Goal: Transaction & Acquisition: Obtain resource

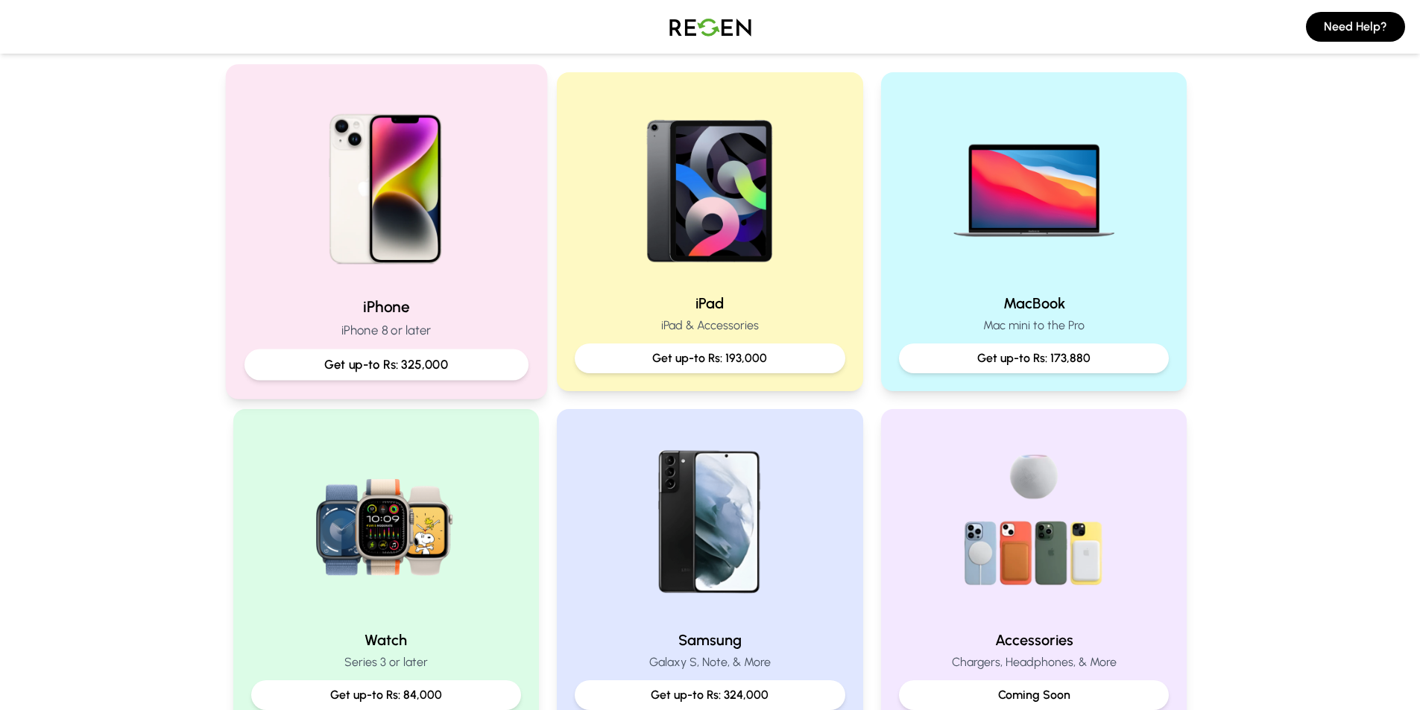
scroll to position [298, 0]
click at [395, 294] on div "iPhone iPhone 8 or later Get up-to Rs: 325,000" at bounding box center [385, 230] width 321 height 335
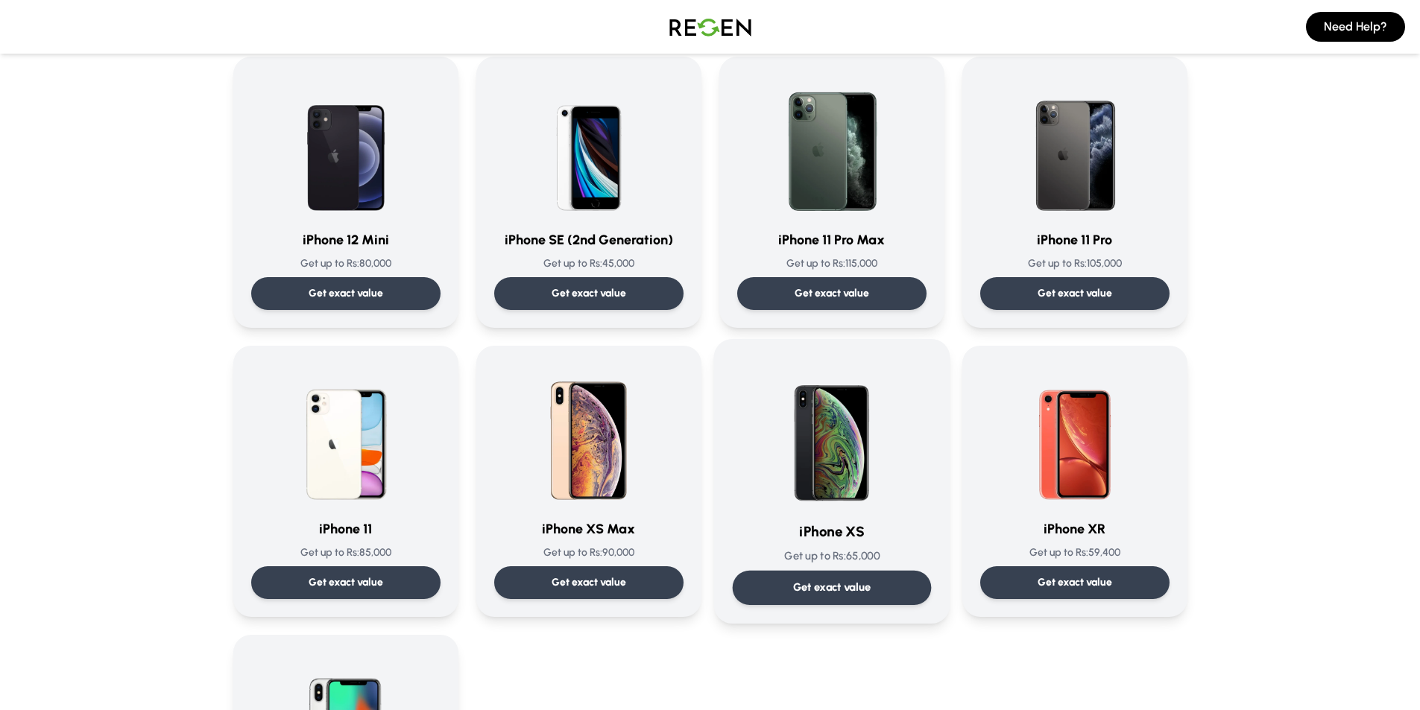
scroll to position [1342, 0]
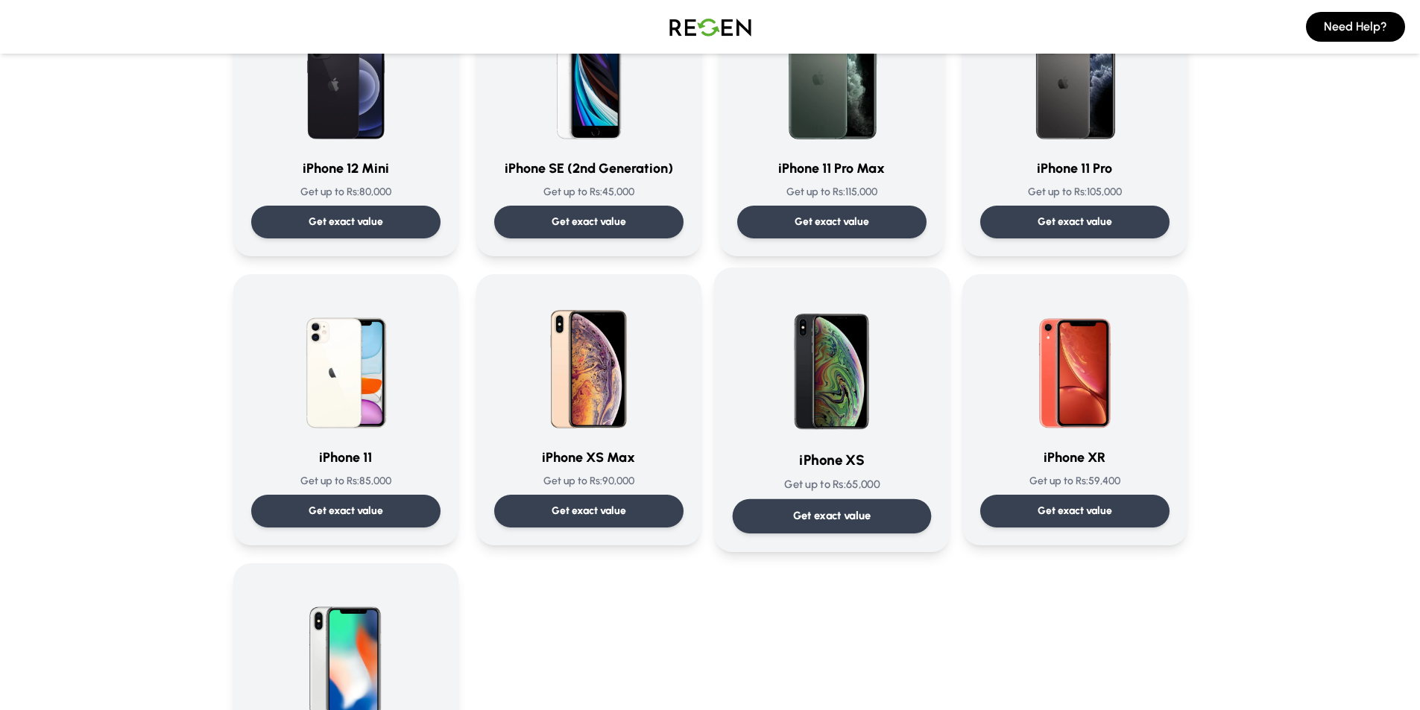
click at [790, 384] on img at bounding box center [832, 361] width 151 height 151
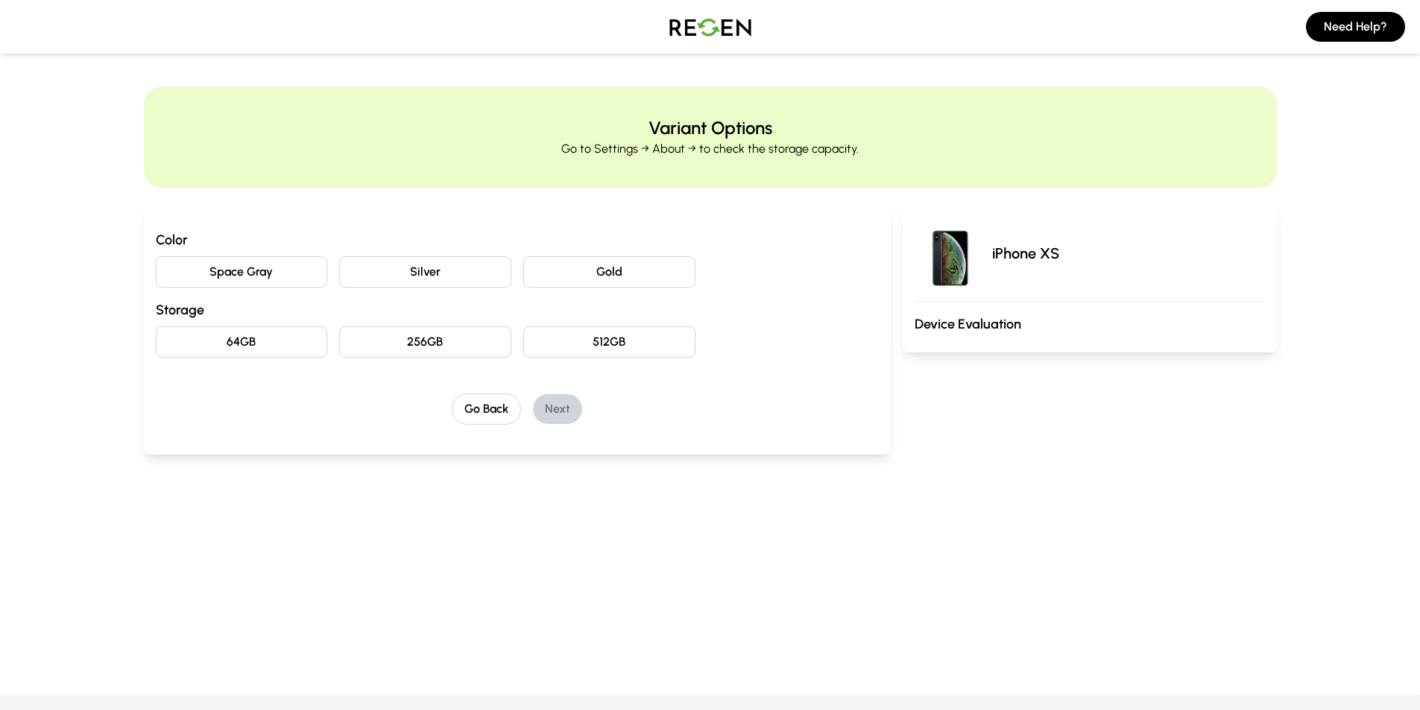
click at [630, 277] on button "Gold" at bounding box center [609, 271] width 172 height 31
click at [239, 344] on button "64GB" at bounding box center [242, 341] width 172 height 31
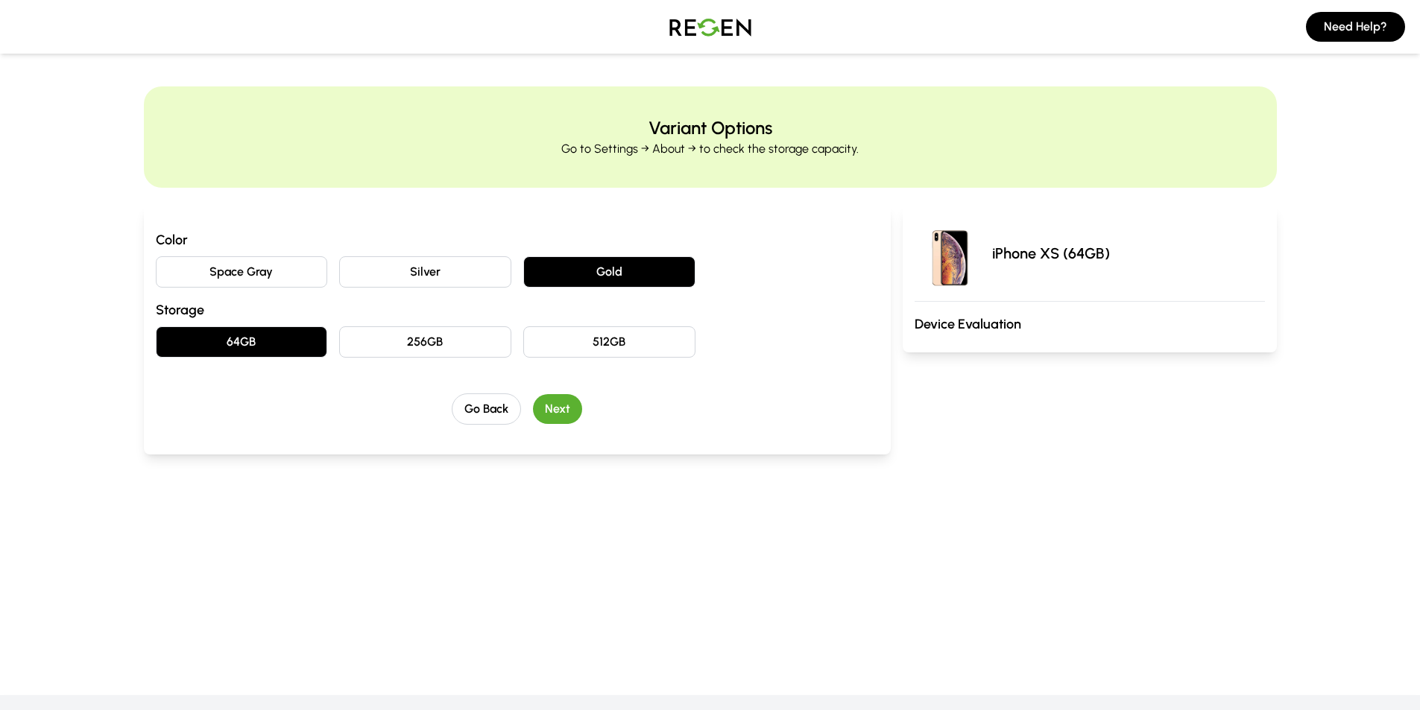
click at [561, 414] on button "Next" at bounding box center [557, 409] width 49 height 30
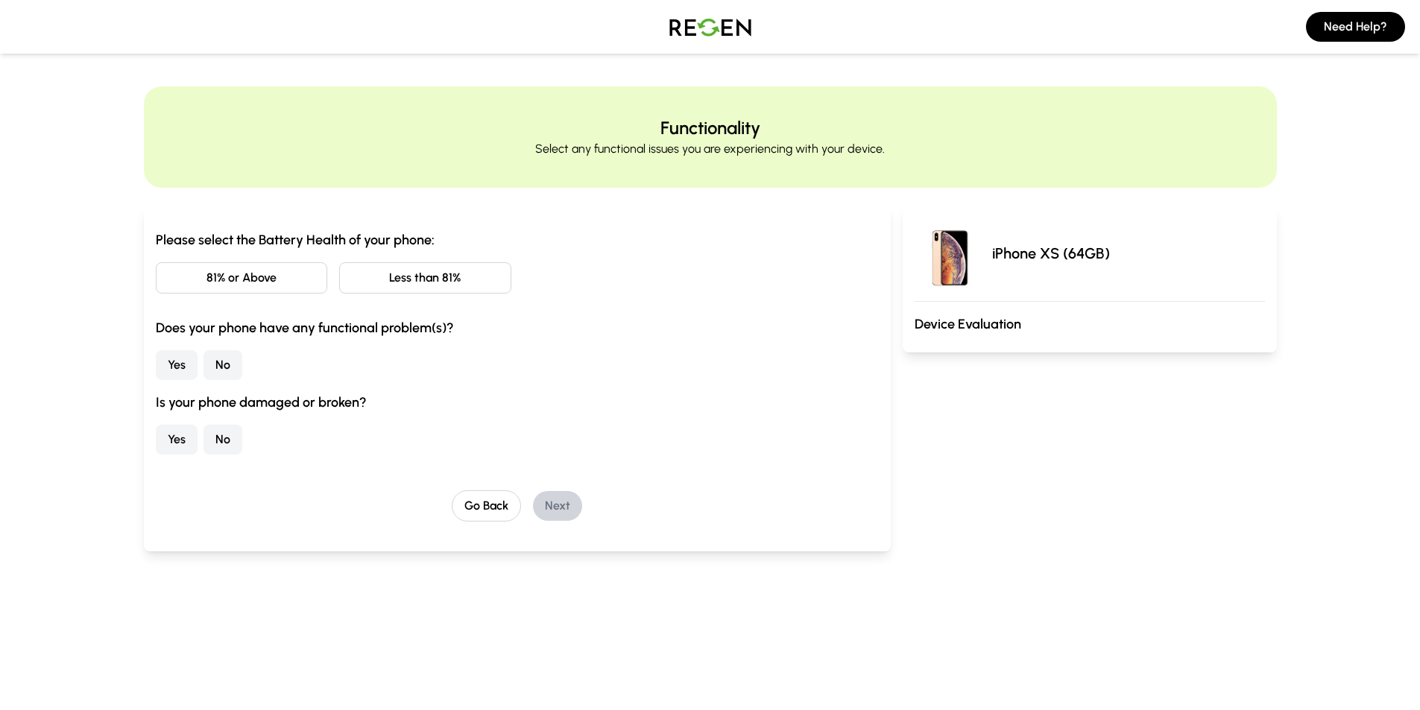
click at [228, 277] on button "81% or Above" at bounding box center [242, 277] width 172 height 31
click at [227, 370] on button "No" at bounding box center [222, 365] width 39 height 30
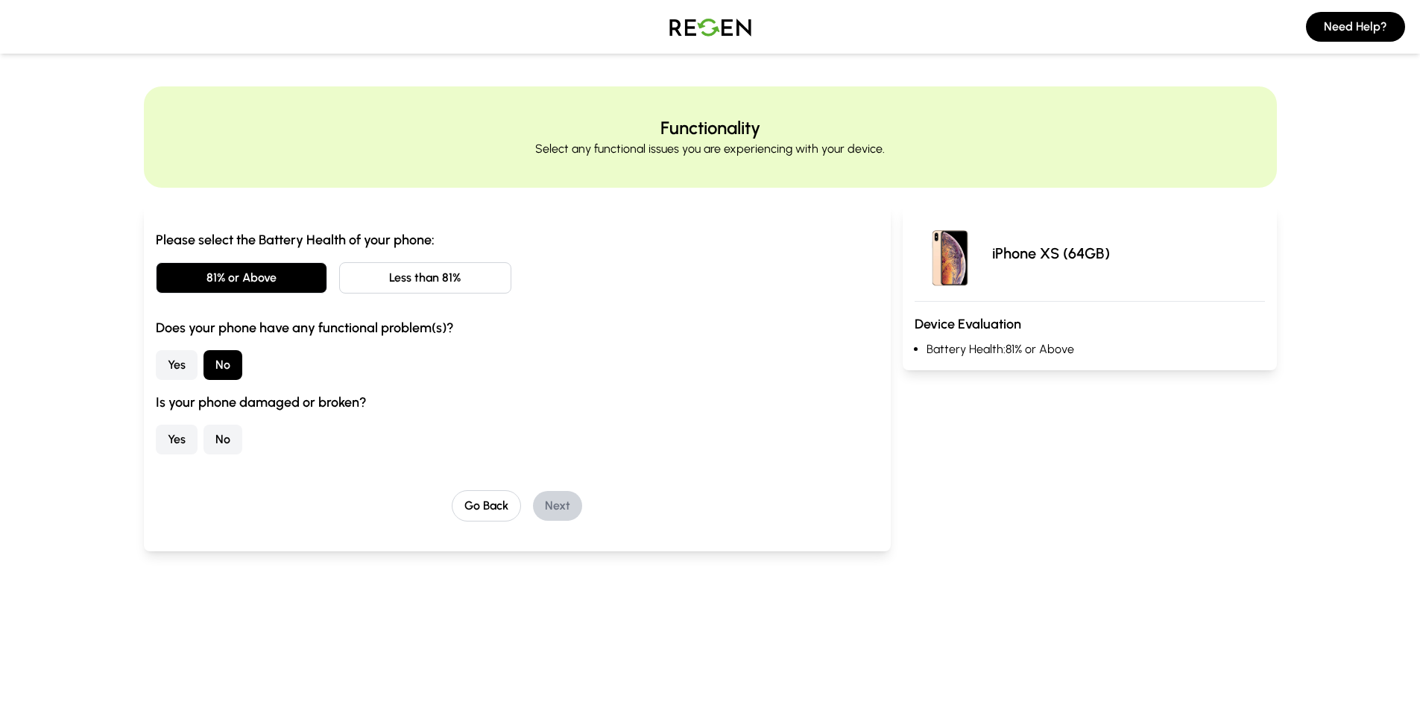
click at [219, 435] on button "No" at bounding box center [222, 440] width 39 height 30
click at [547, 506] on button "Next" at bounding box center [557, 506] width 49 height 30
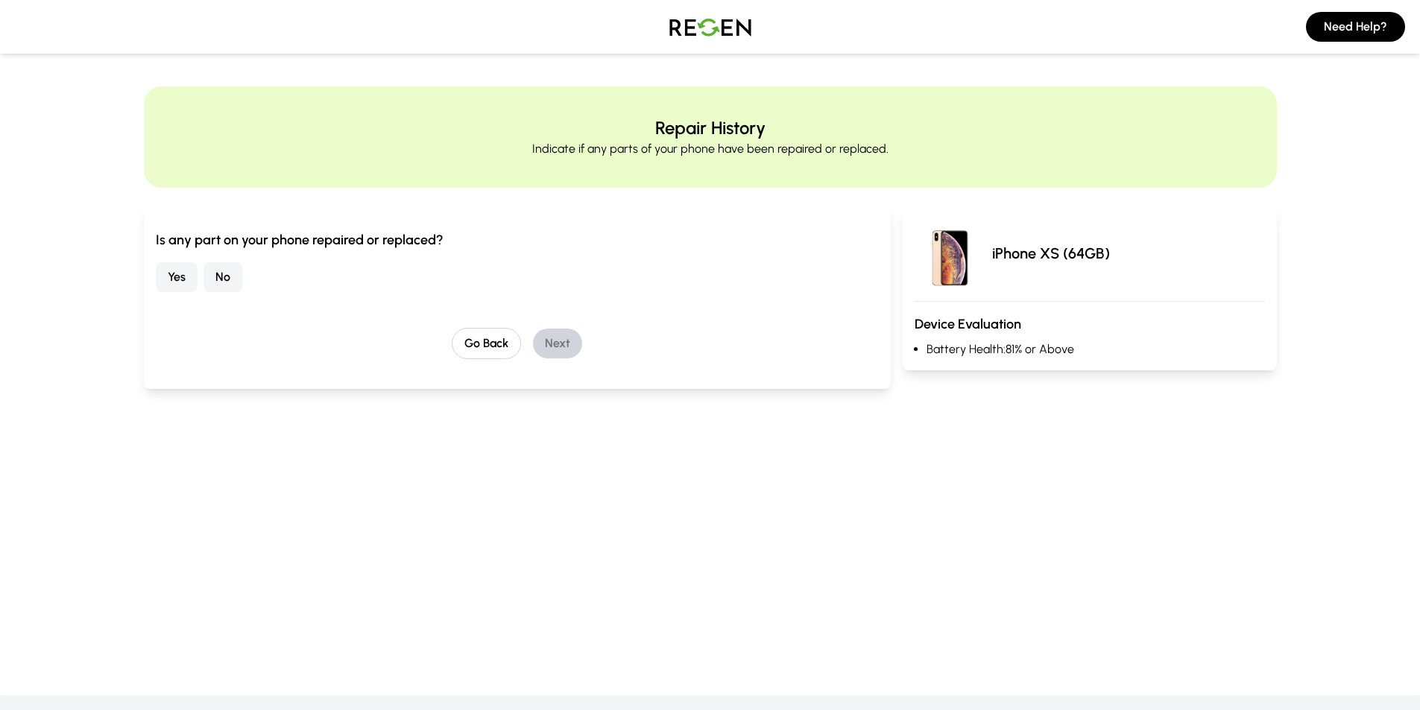
click at [168, 283] on button "Yes" at bounding box center [177, 277] width 42 height 30
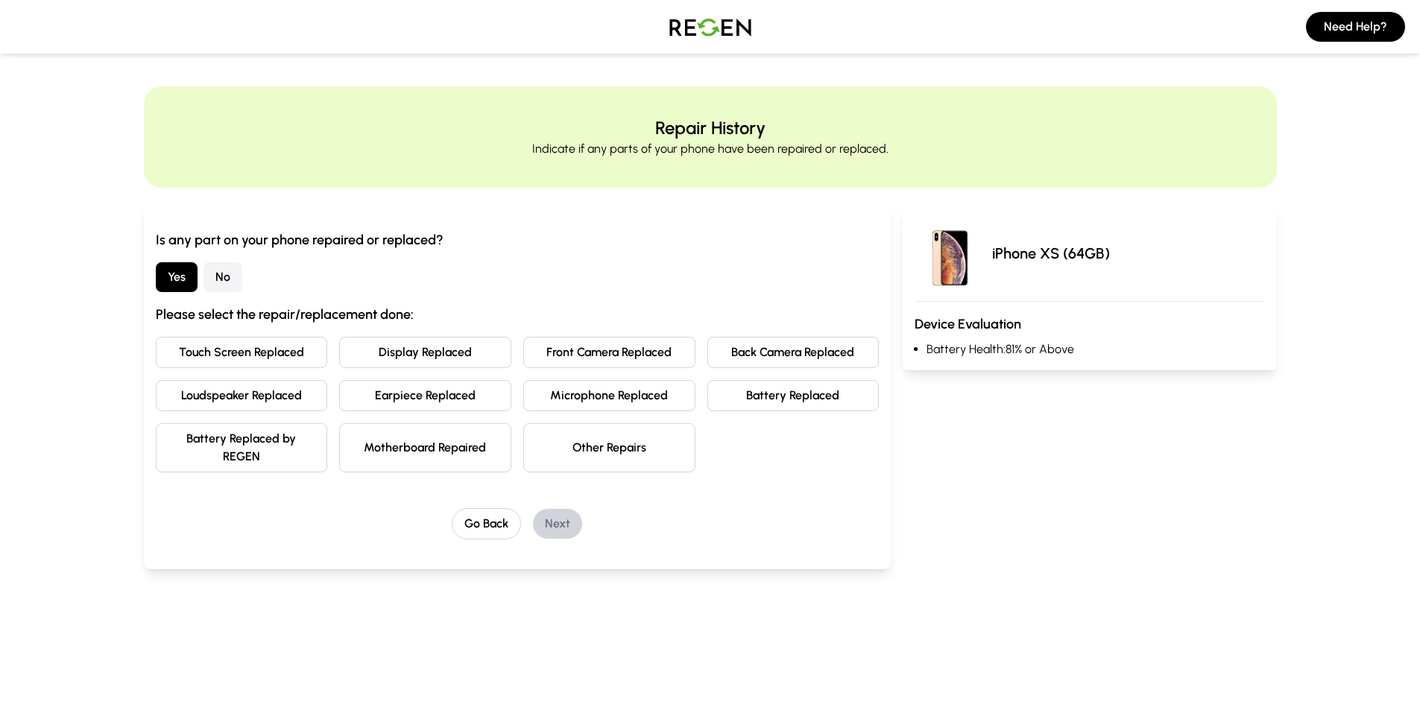
click at [803, 400] on button "Battery Replaced" at bounding box center [793, 395] width 172 height 31
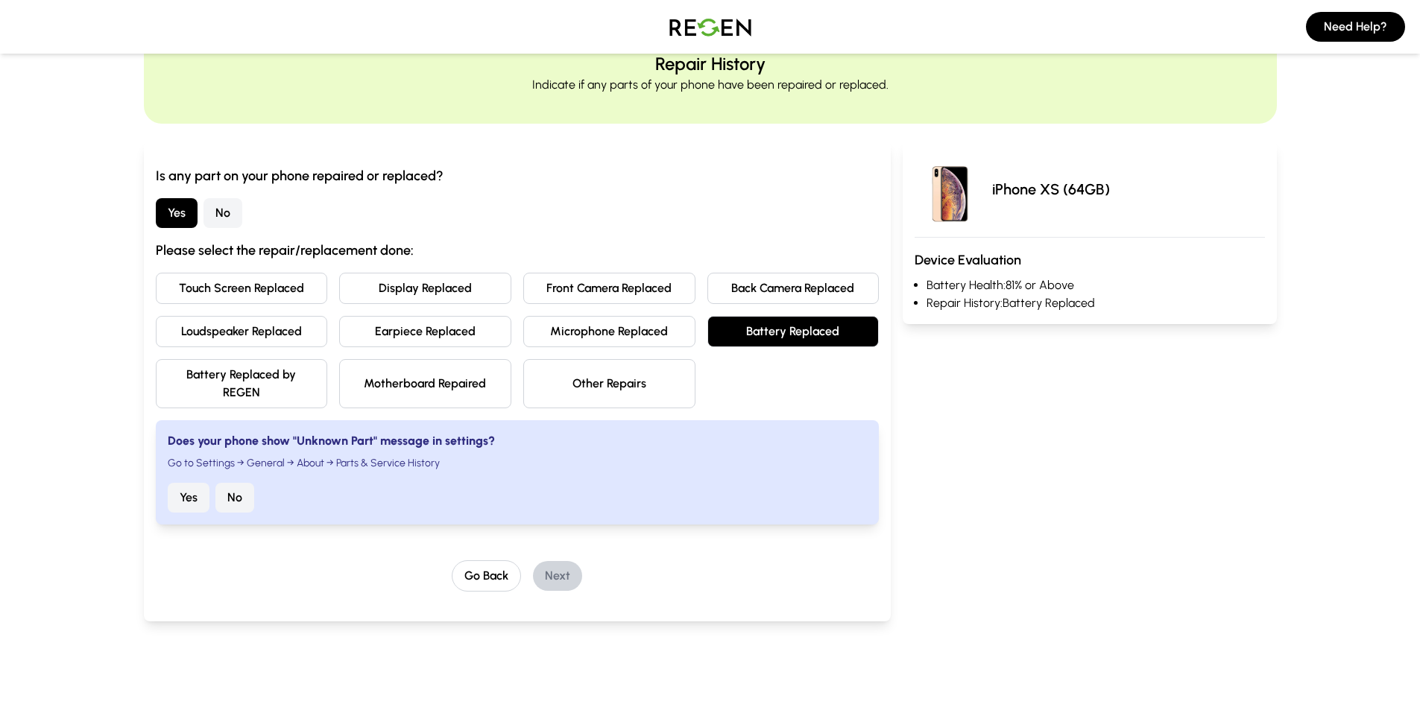
scroll to position [149, 0]
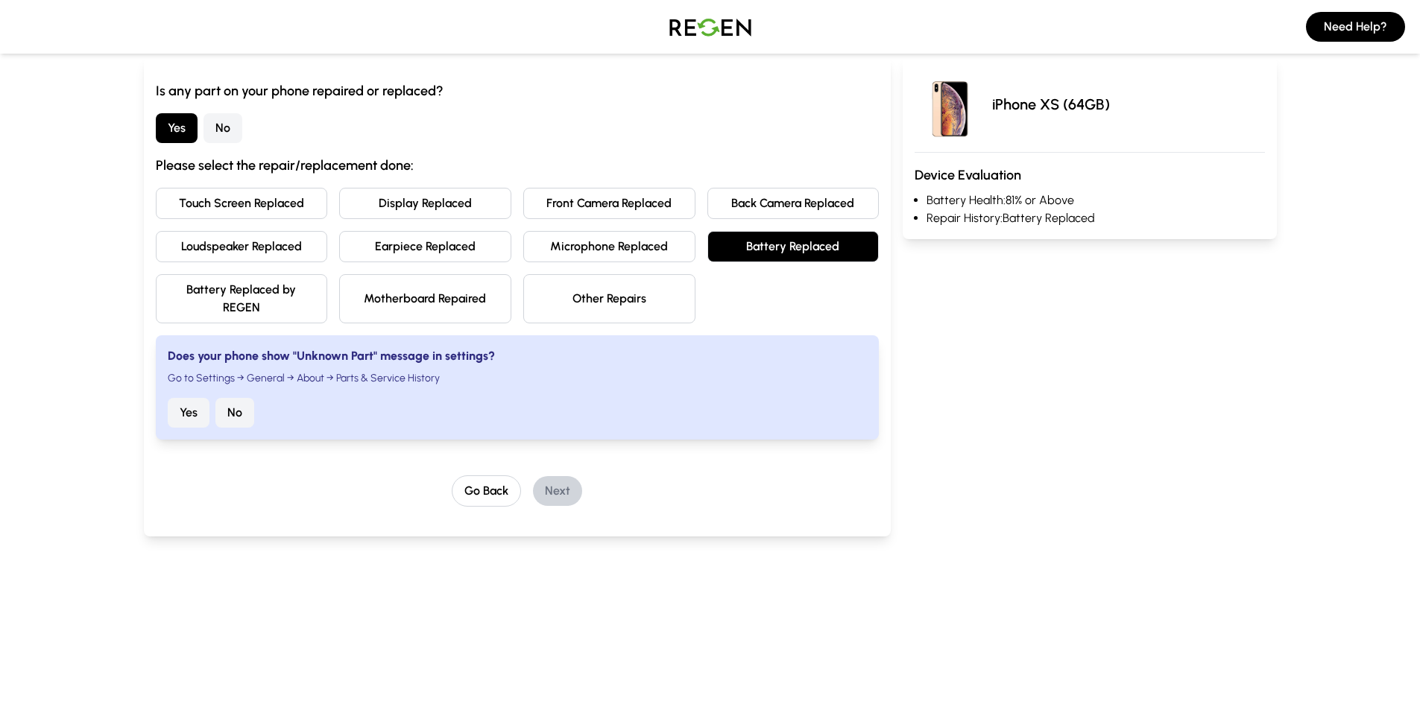
click at [194, 409] on button "Yes" at bounding box center [189, 413] width 42 height 30
click at [554, 488] on button "Next" at bounding box center [557, 491] width 49 height 30
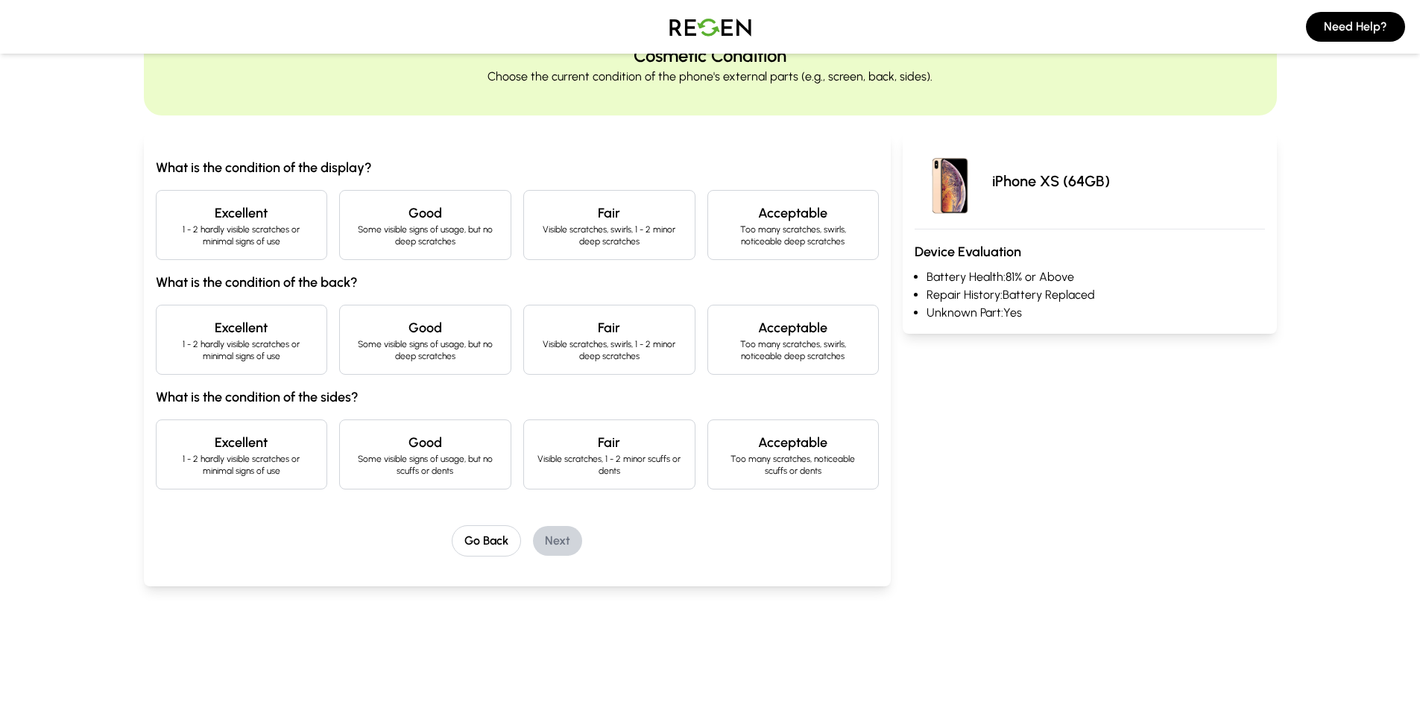
scroll to position [0, 0]
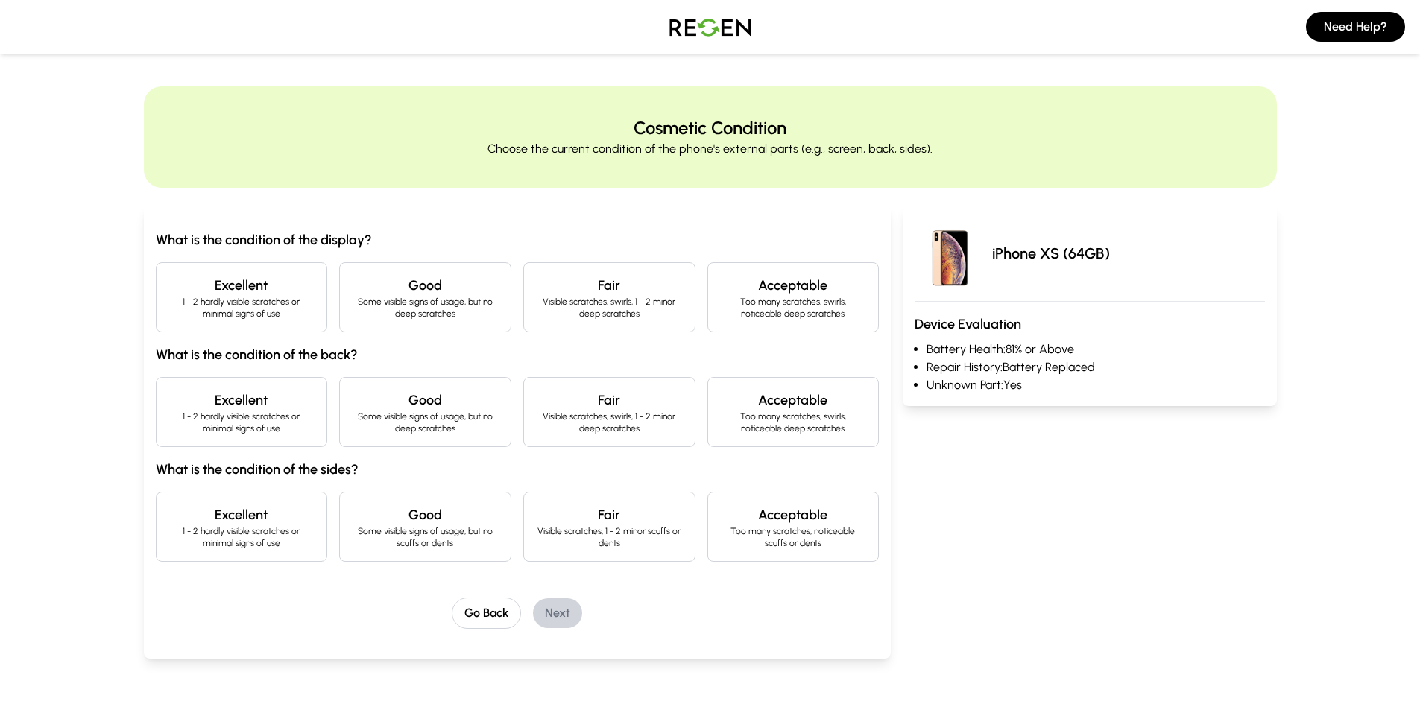
click at [257, 304] on p "1 - 2 hardly visible scratches or minimal signs of use" at bounding box center [241, 308] width 147 height 24
click at [247, 418] on p "1 - 2 hardly visible scratches or minimal signs of use" at bounding box center [241, 423] width 147 height 24
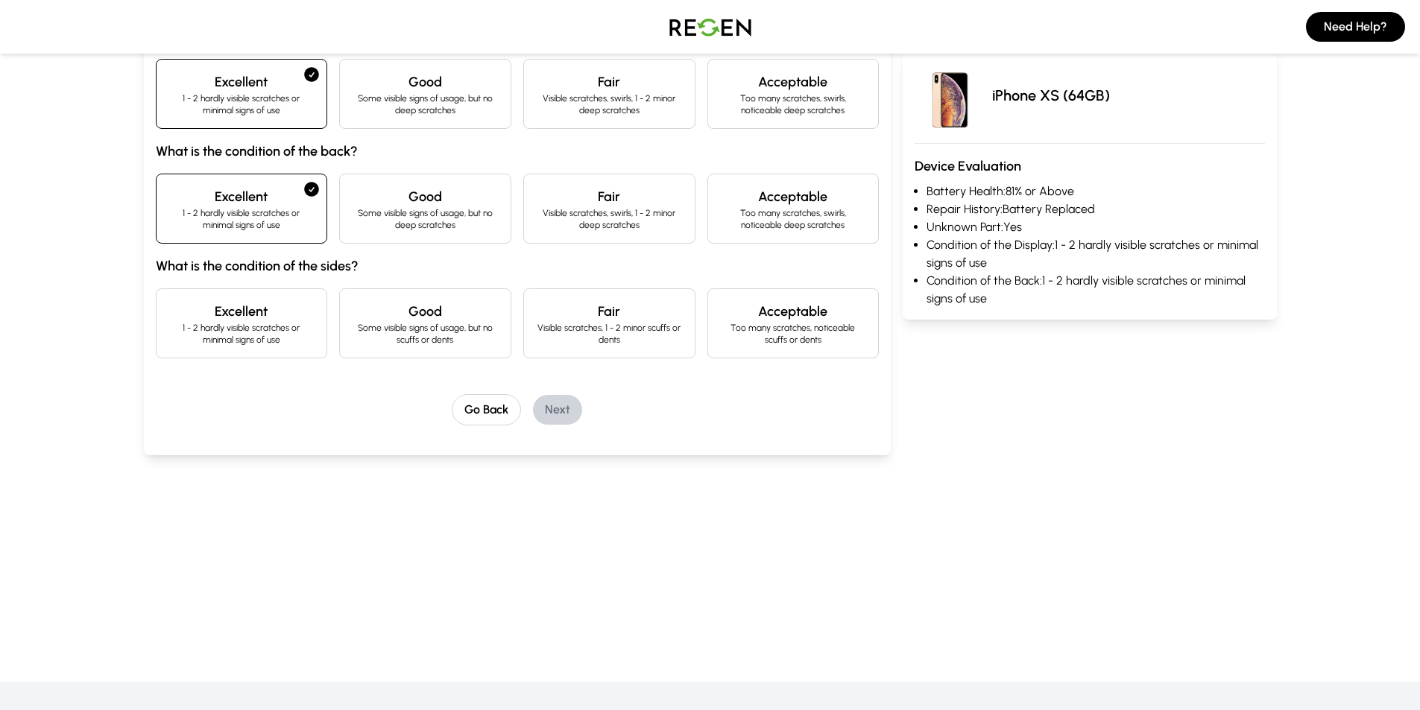
scroll to position [224, 0]
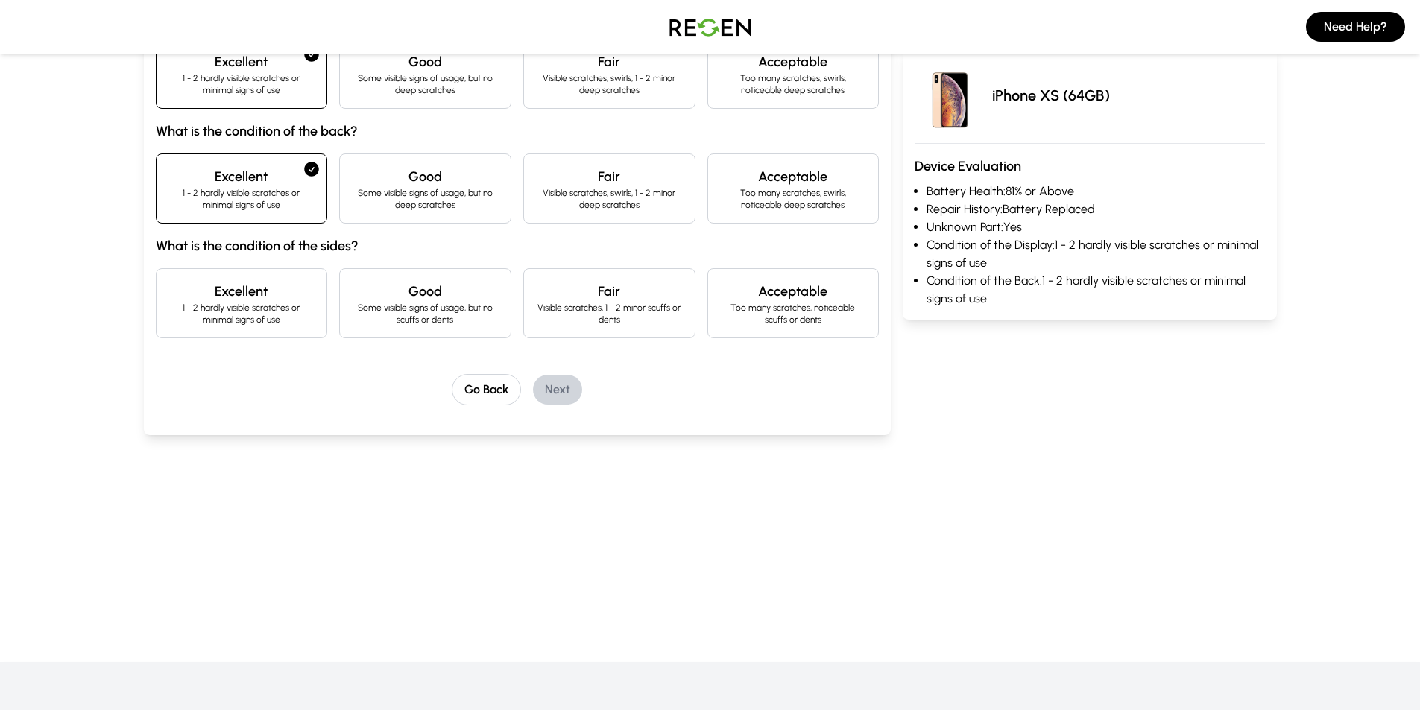
click at [268, 322] on p "1 - 2 hardly visible scratches or minimal signs of use" at bounding box center [241, 314] width 147 height 24
click at [542, 383] on button "Next" at bounding box center [557, 390] width 49 height 30
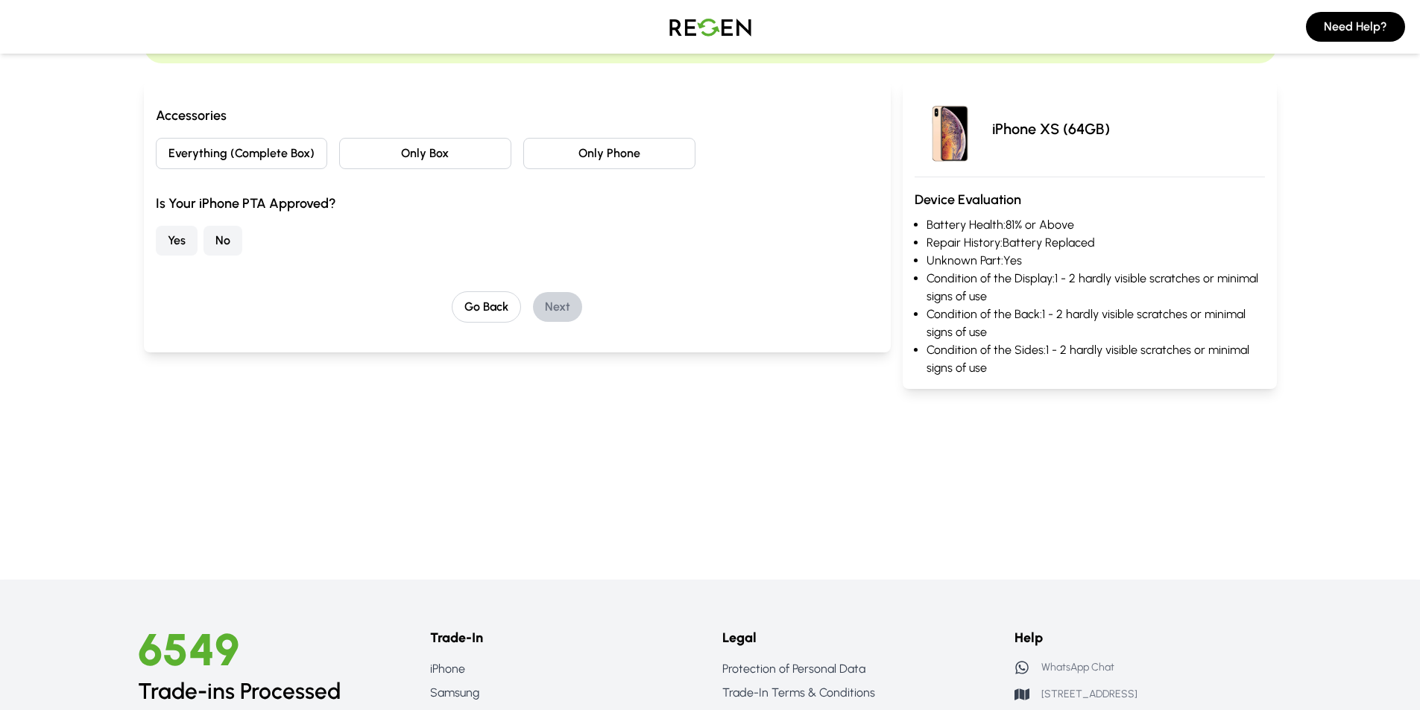
scroll to position [0, 0]
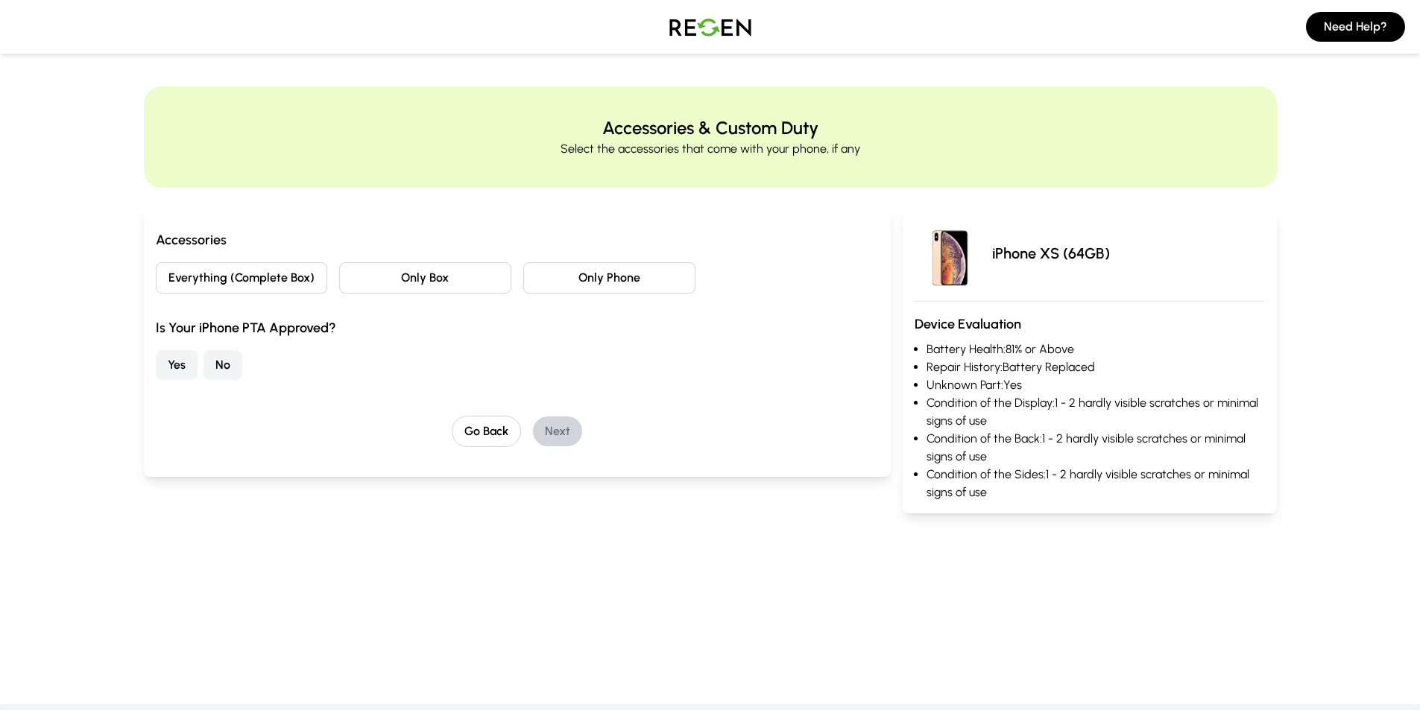
click at [594, 283] on button "Only Phone" at bounding box center [609, 277] width 172 height 31
click at [176, 371] on button "Yes" at bounding box center [177, 365] width 42 height 30
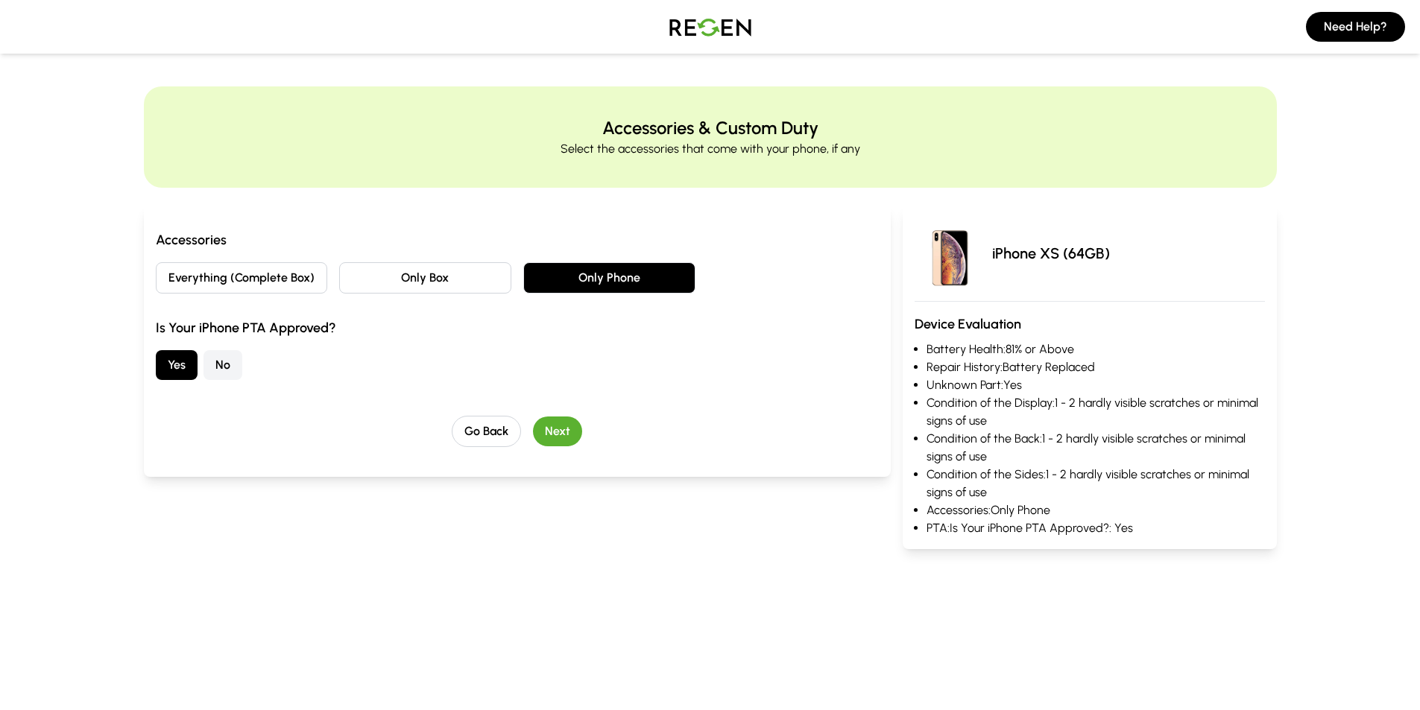
click at [565, 428] on button "Next" at bounding box center [557, 432] width 49 height 30
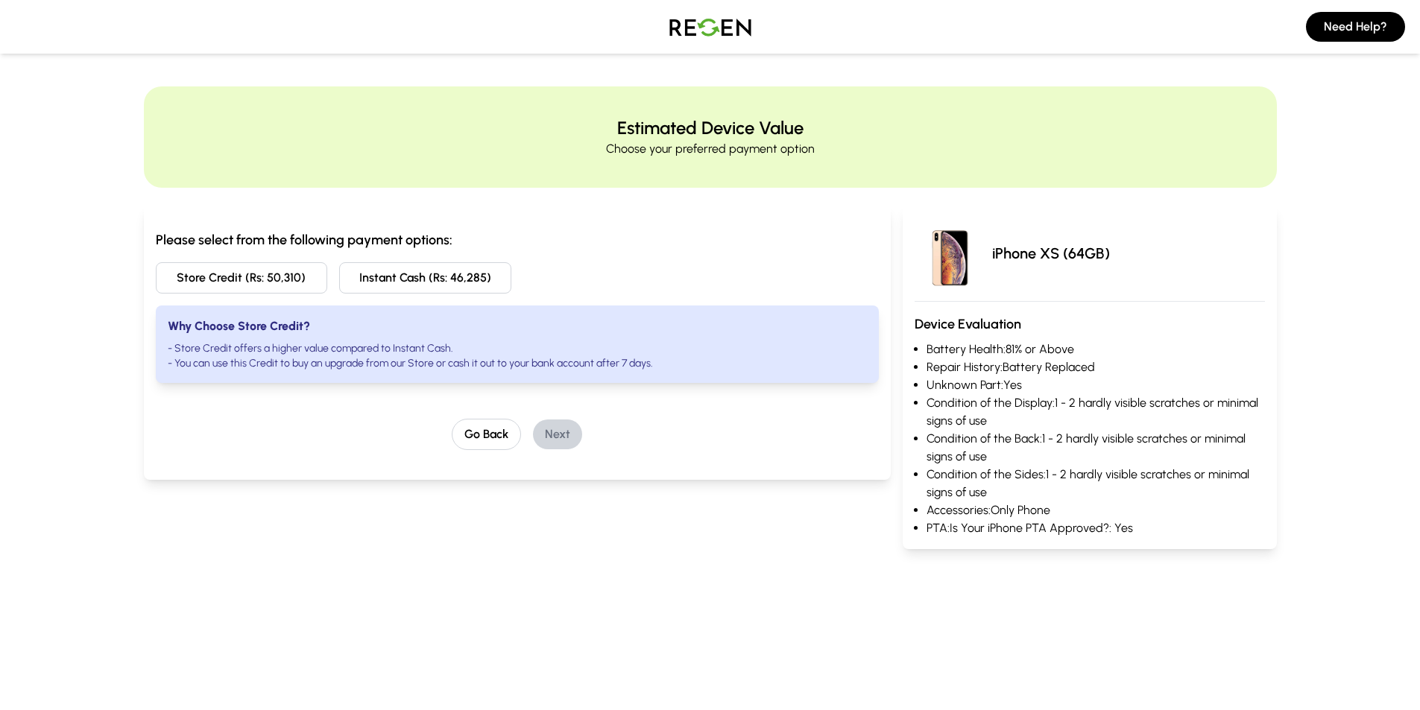
click at [262, 286] on button "Store Credit (Rs: 50,310)" at bounding box center [242, 277] width 172 height 31
click at [546, 445] on button "Next" at bounding box center [557, 435] width 49 height 30
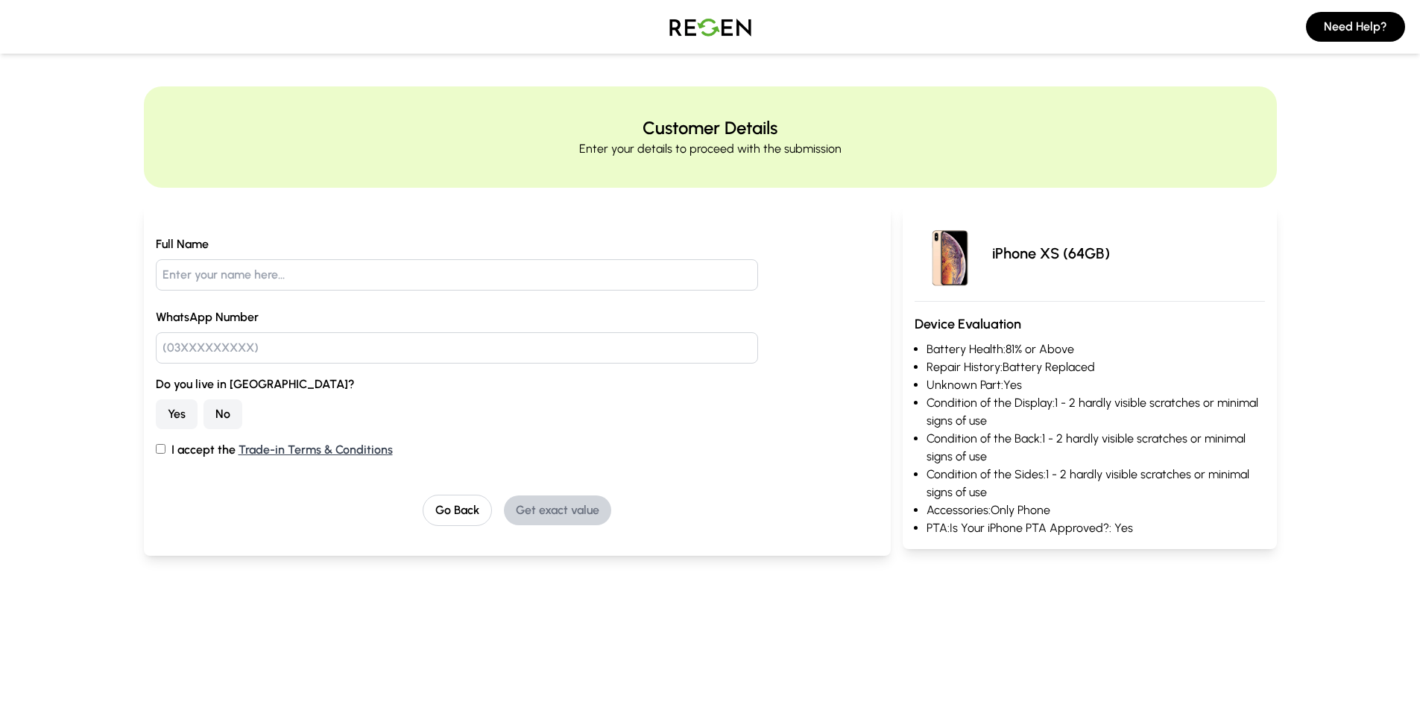
click at [705, 33] on img at bounding box center [710, 27] width 104 height 42
